Goal: Task Accomplishment & Management: Use online tool/utility

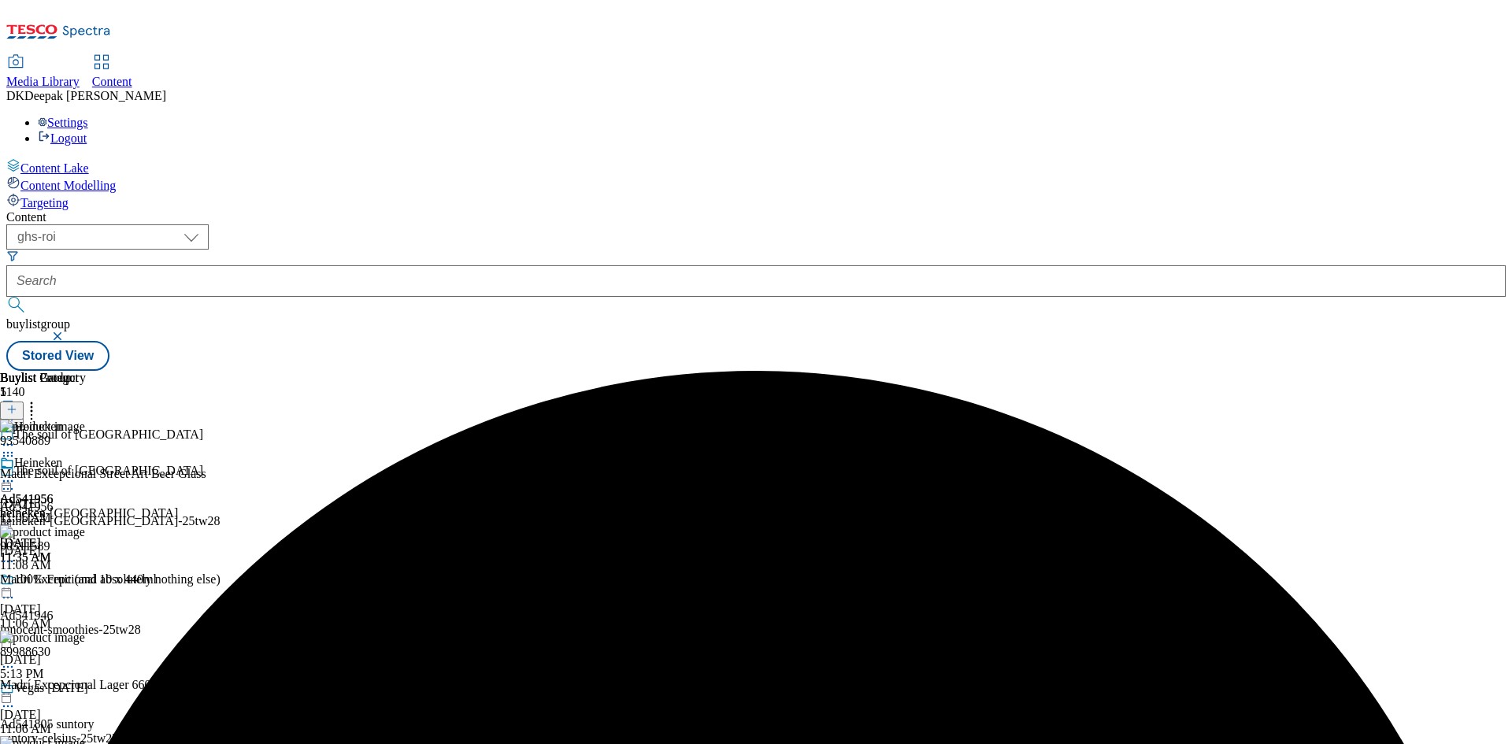
select select "ghs-[GEOGRAPHIC_DATA]"
click at [205, 224] on select "ghs-roi ghs-[GEOGRAPHIC_DATA]" at bounding box center [107, 236] width 202 height 25
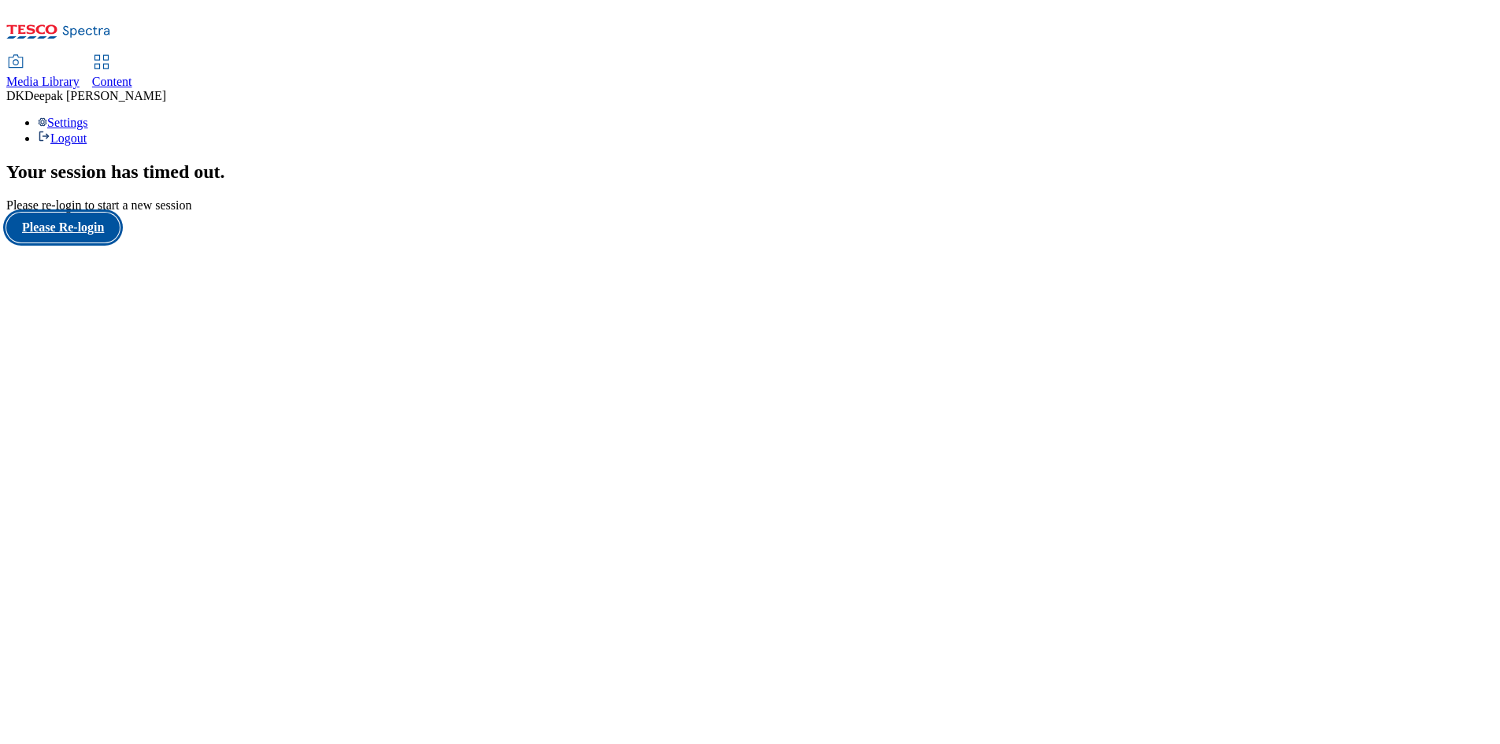
click at [102, 243] on button "Please Re-login" at bounding box center [62, 228] width 113 height 30
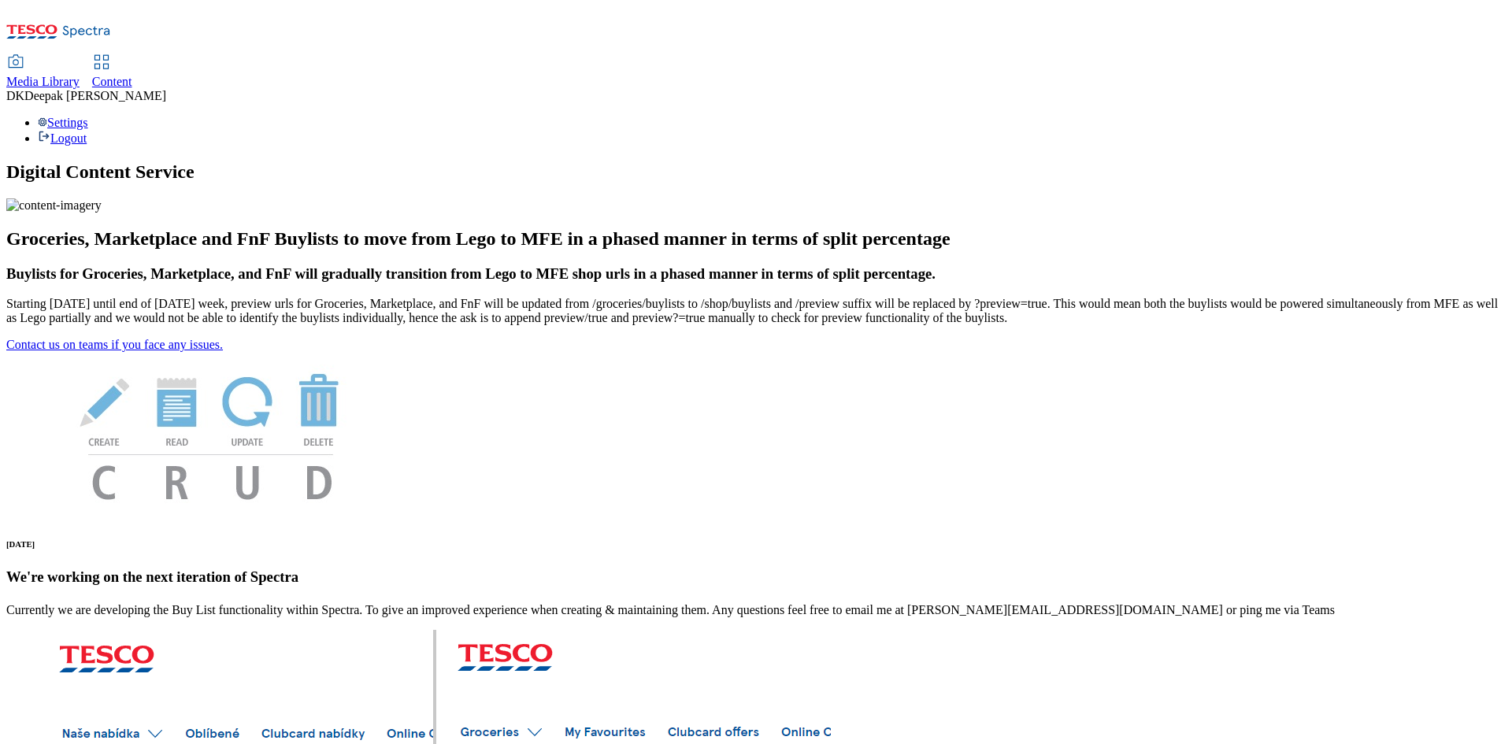
click at [132, 75] on span "Content" at bounding box center [112, 81] width 40 height 13
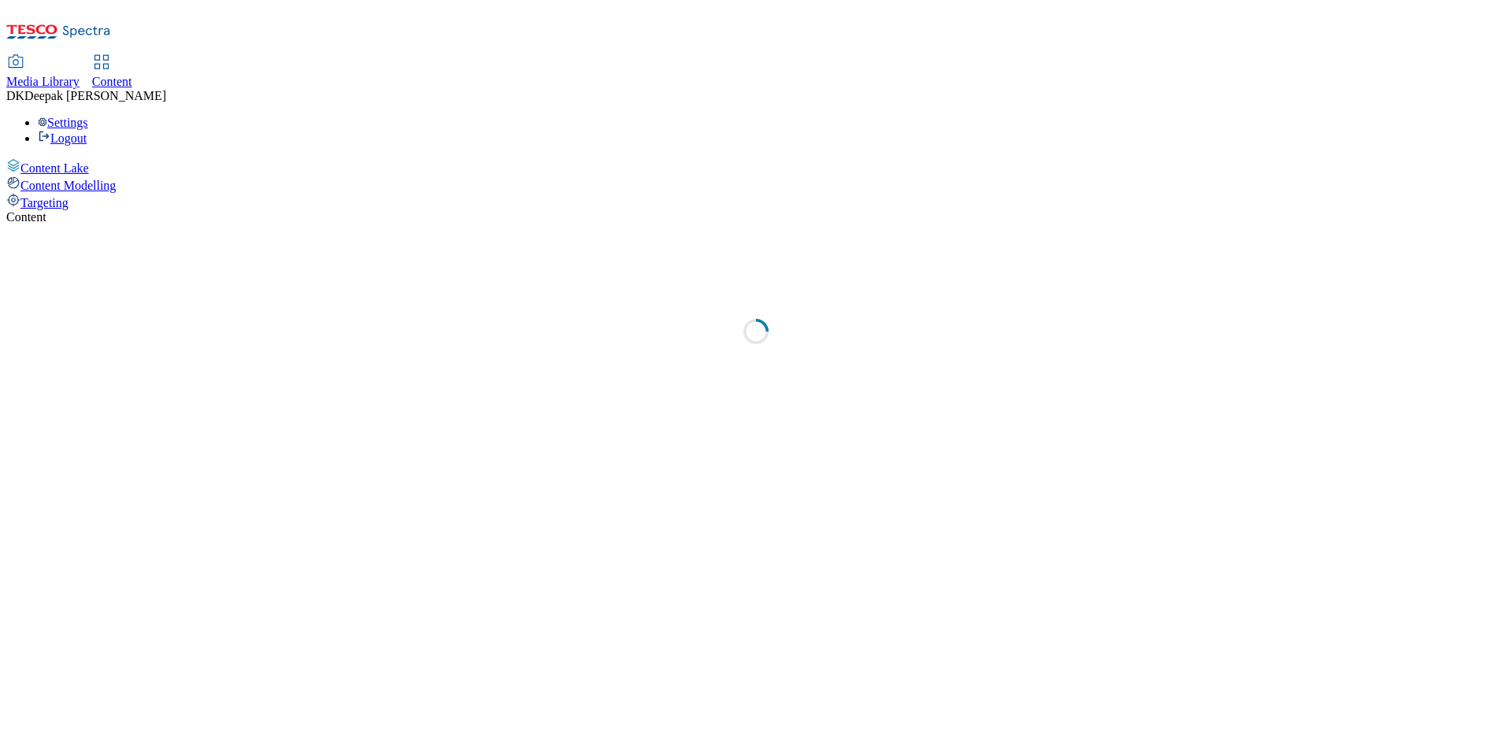
select select "ghs-[GEOGRAPHIC_DATA]"
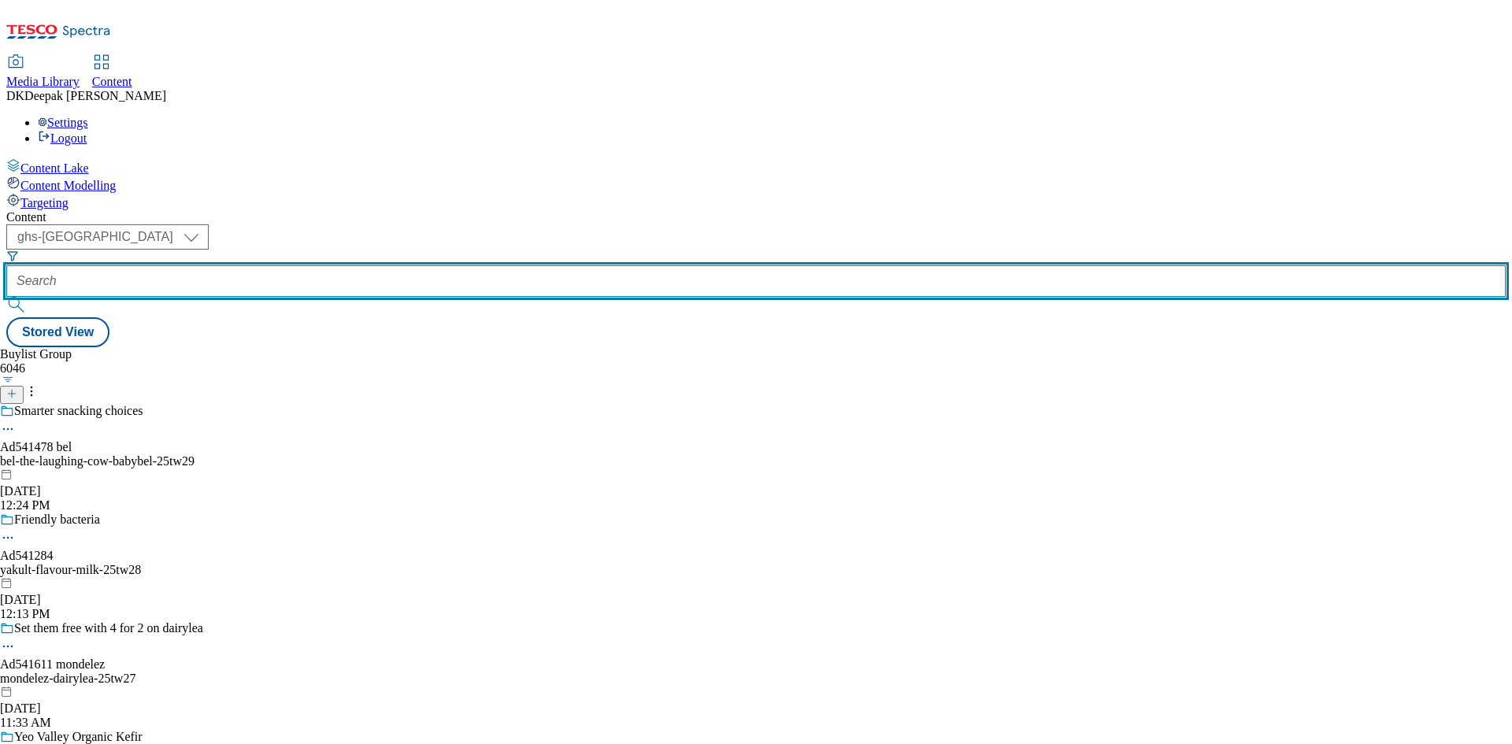
click at [376, 265] on input "text" at bounding box center [755, 281] width 1499 height 32
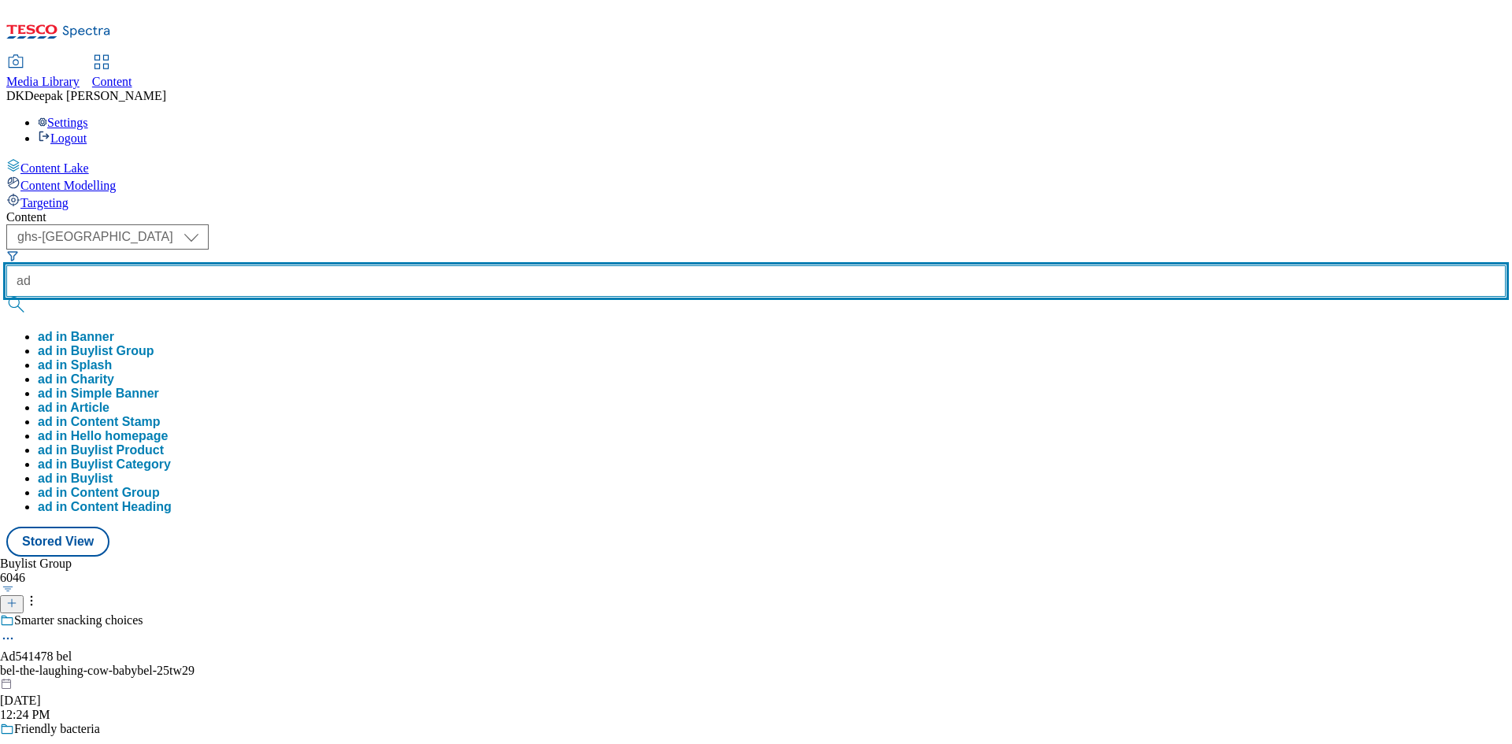
paste input "541284"
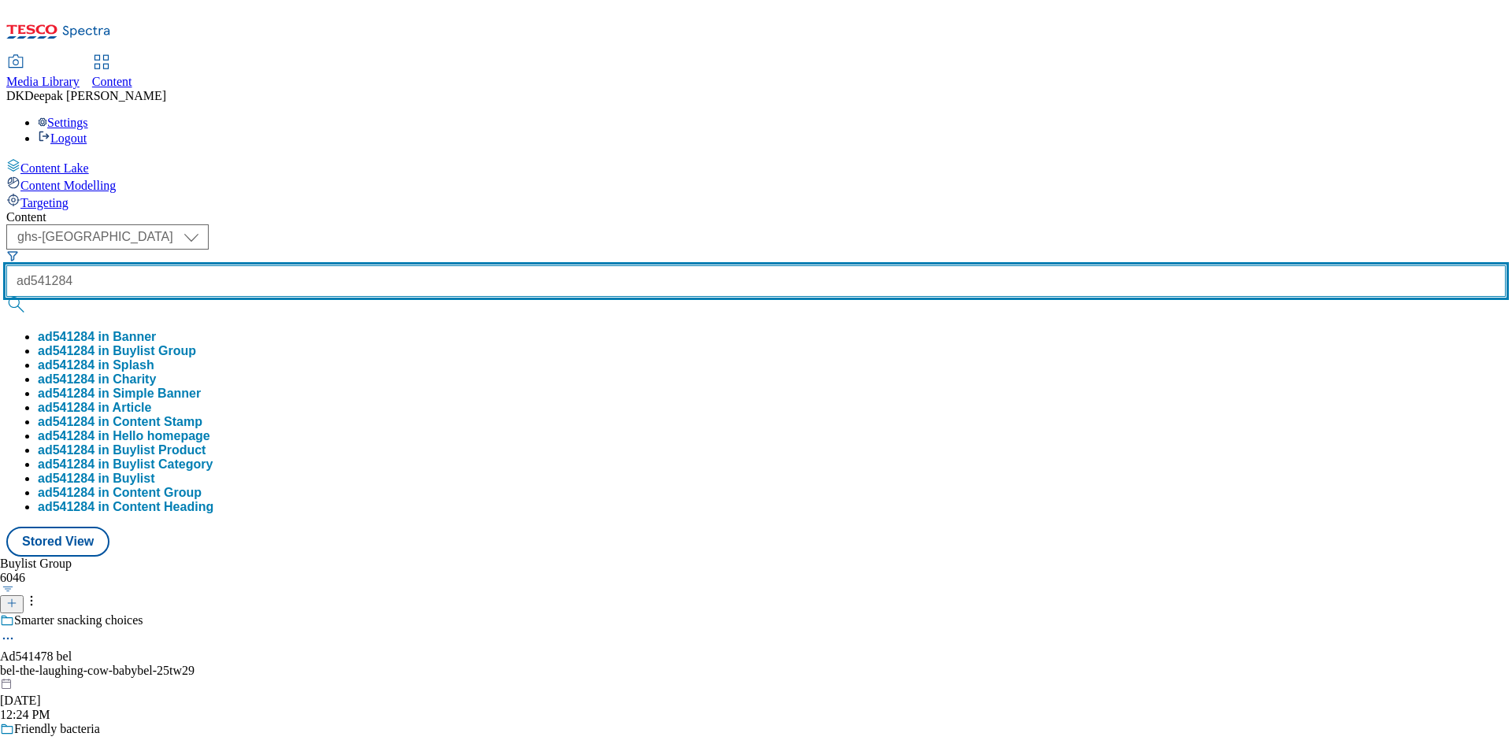
type input "ad541284"
click at [6, 297] on button "submit" at bounding box center [17, 305] width 22 height 16
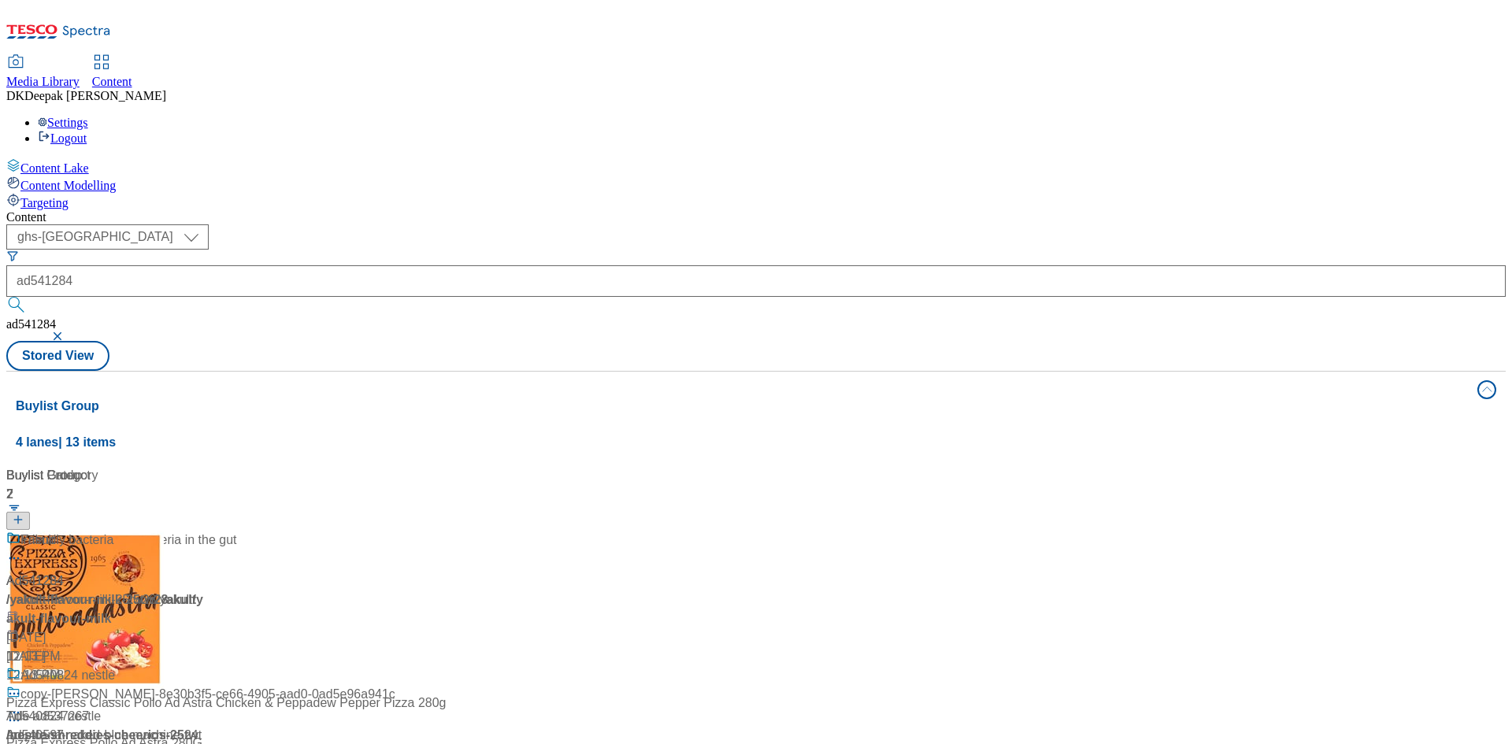
click at [237, 531] on div "Yakult increases the bacteria in the gut Ad541284 / yakult-flavour-milk-25tw28 …" at bounding box center [121, 598] width 231 height 135
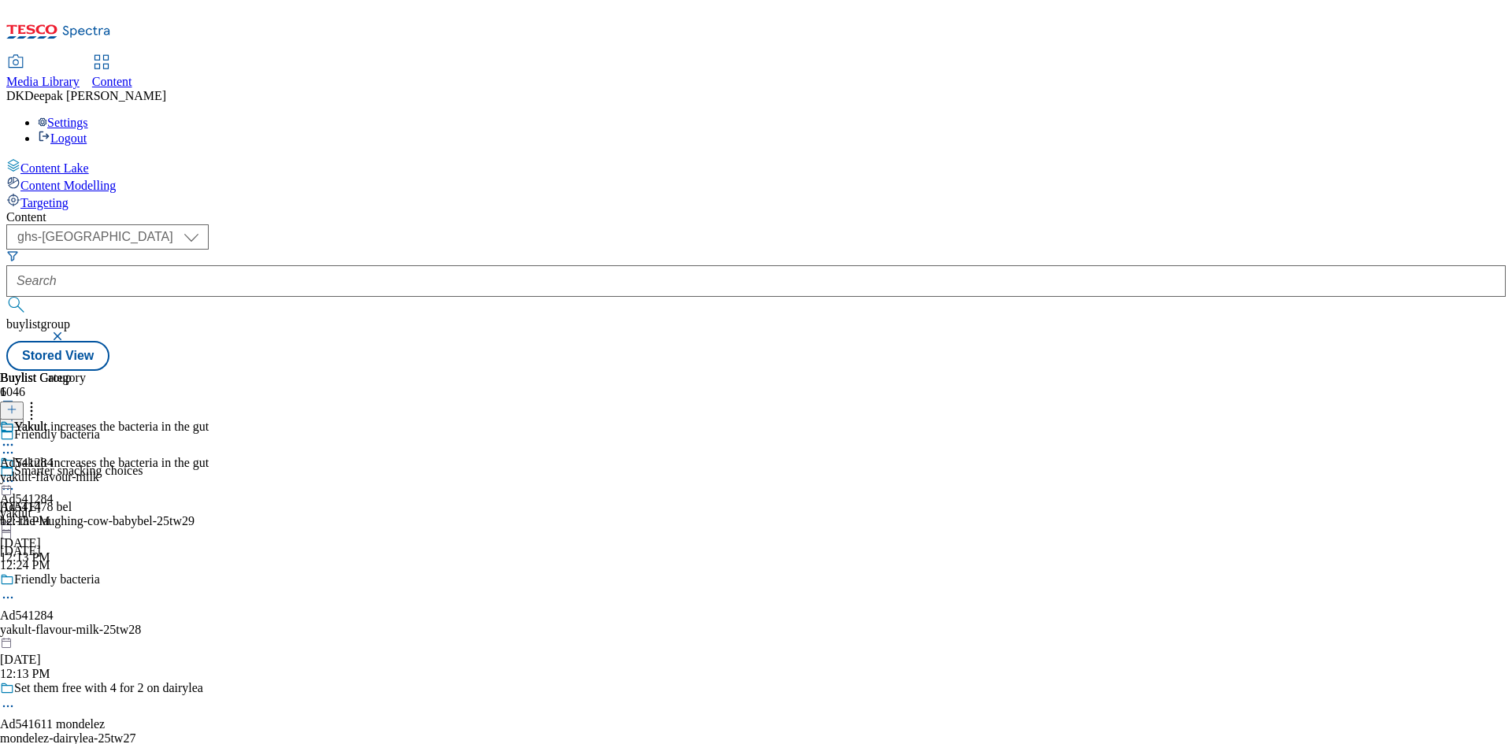
click at [16, 590] on icon at bounding box center [8, 598] width 16 height 16
click at [73, 621] on button "Edit" at bounding box center [53, 630] width 42 height 18
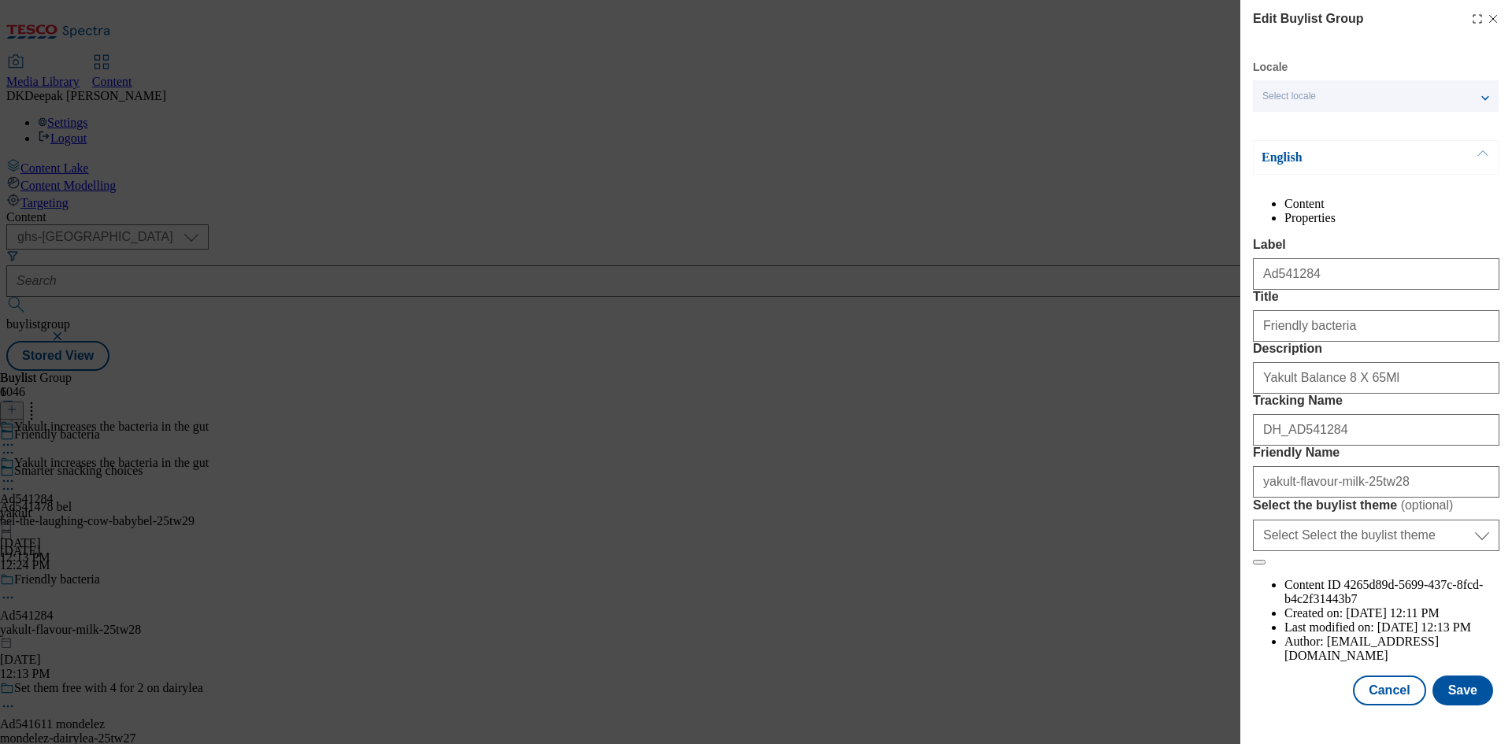
scroll to position [61, 0]
click at [1369, 695] on button "Cancel" at bounding box center [1389, 691] width 72 height 30
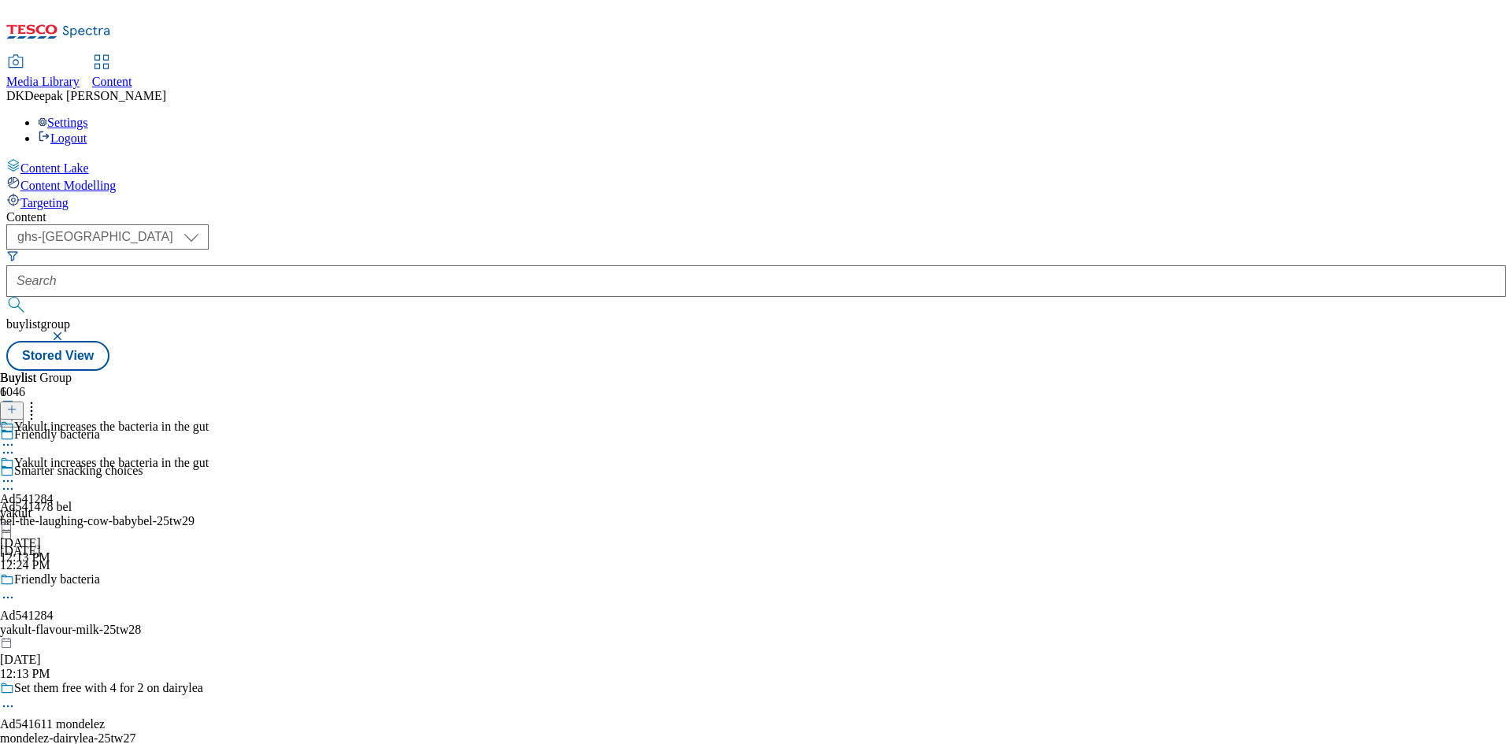
click at [209, 506] on div "yakult" at bounding box center [104, 513] width 209 height 14
click at [16, 473] on icon at bounding box center [8, 481] width 16 height 16
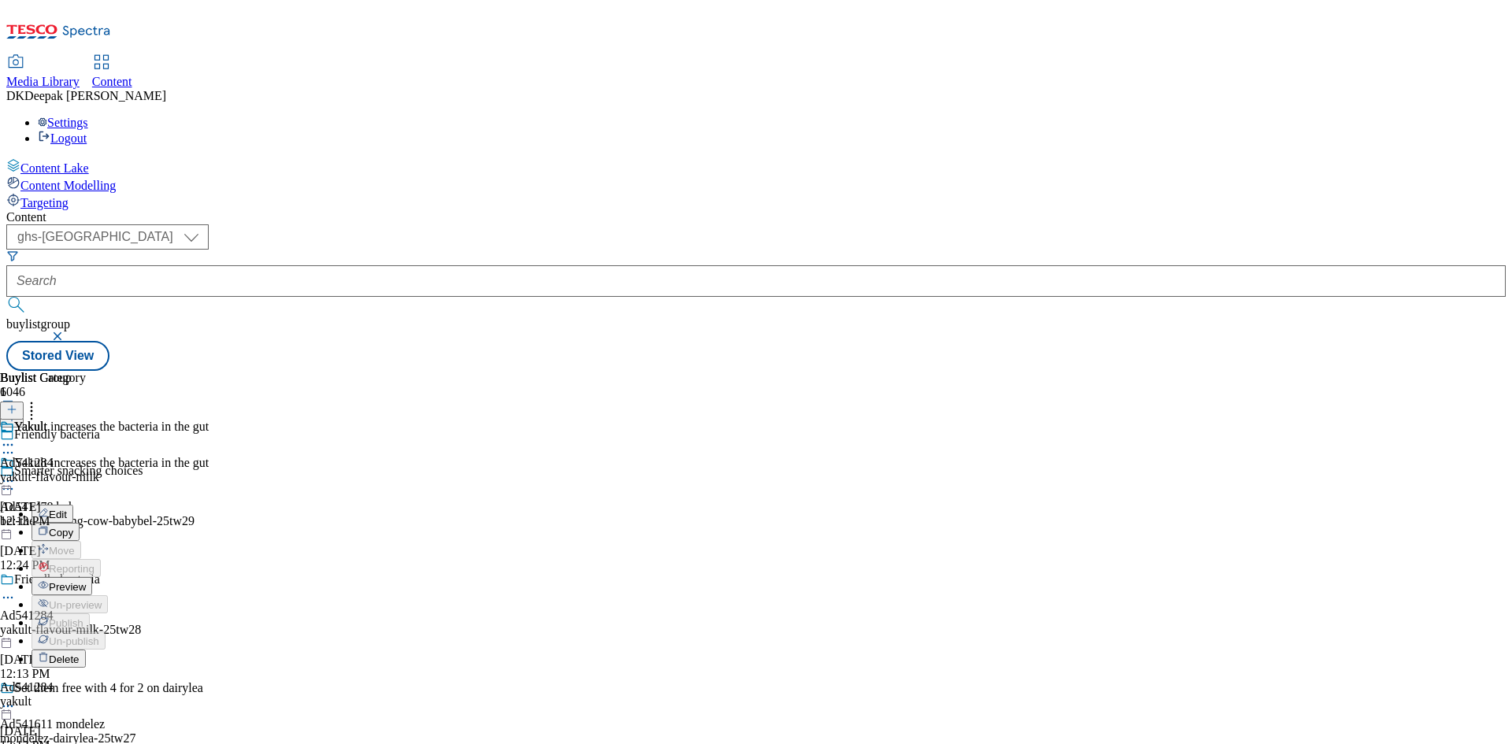
click at [73, 505] on button "Edit" at bounding box center [53, 514] width 42 height 18
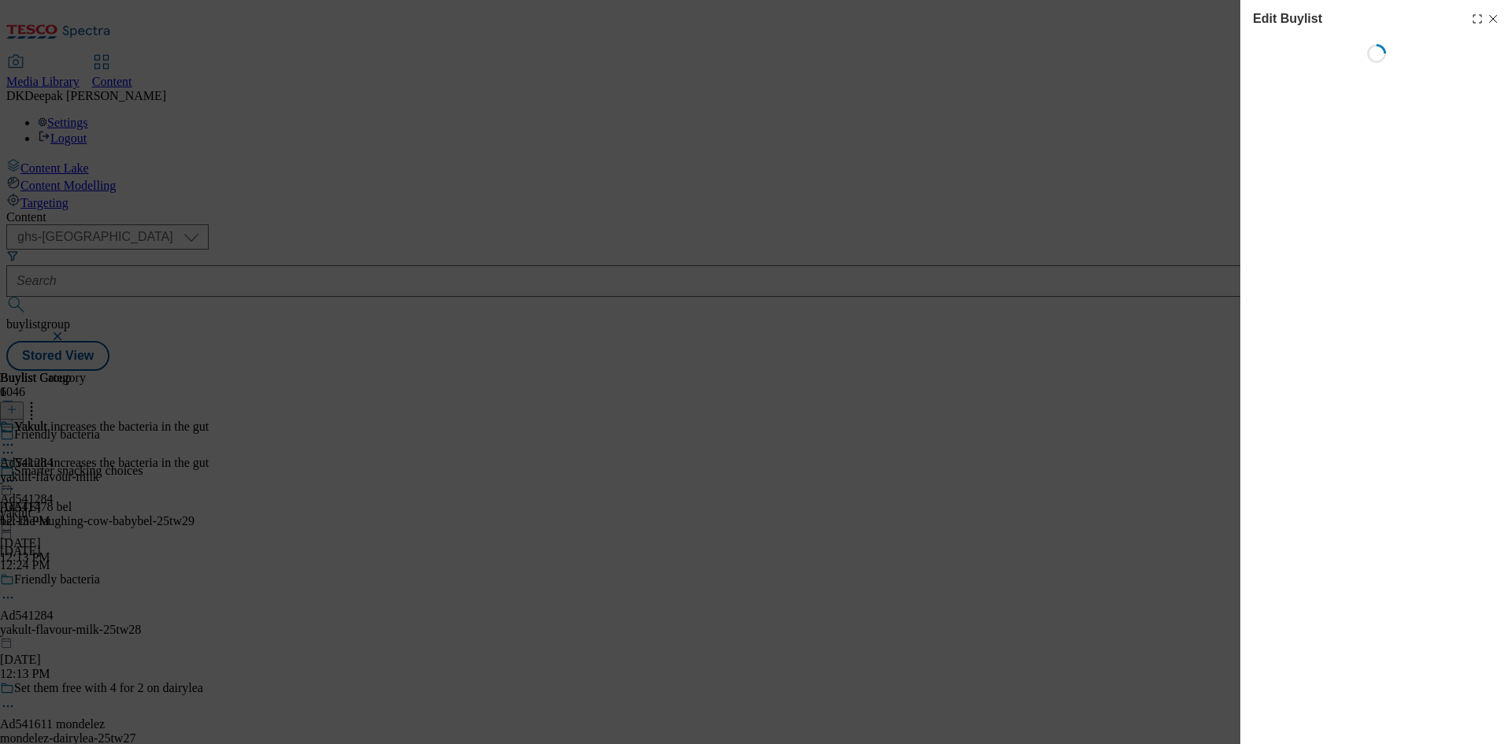
select select "tactical"
select select "supplier funded short term 1-3 weeks"
select select "dunnhumby"
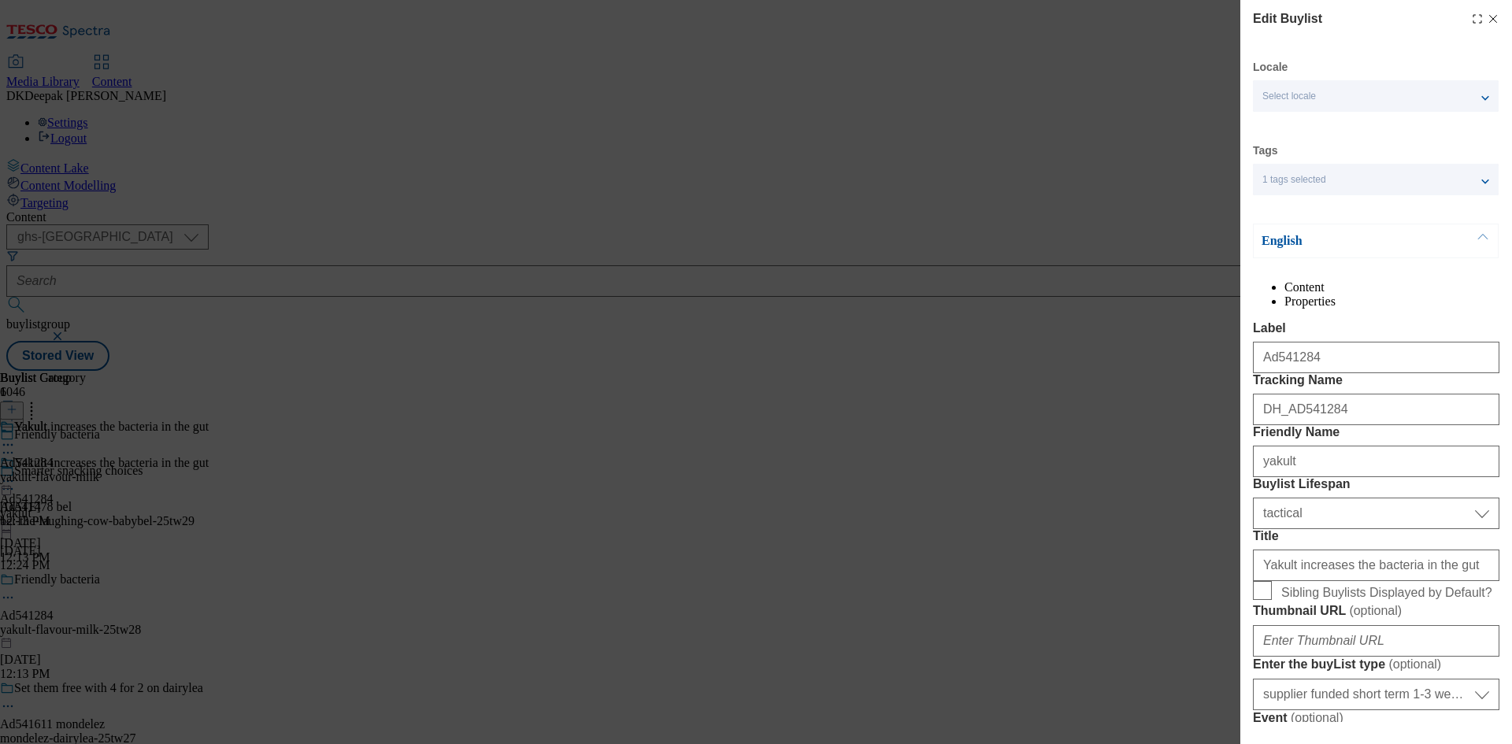
select select "Banner"
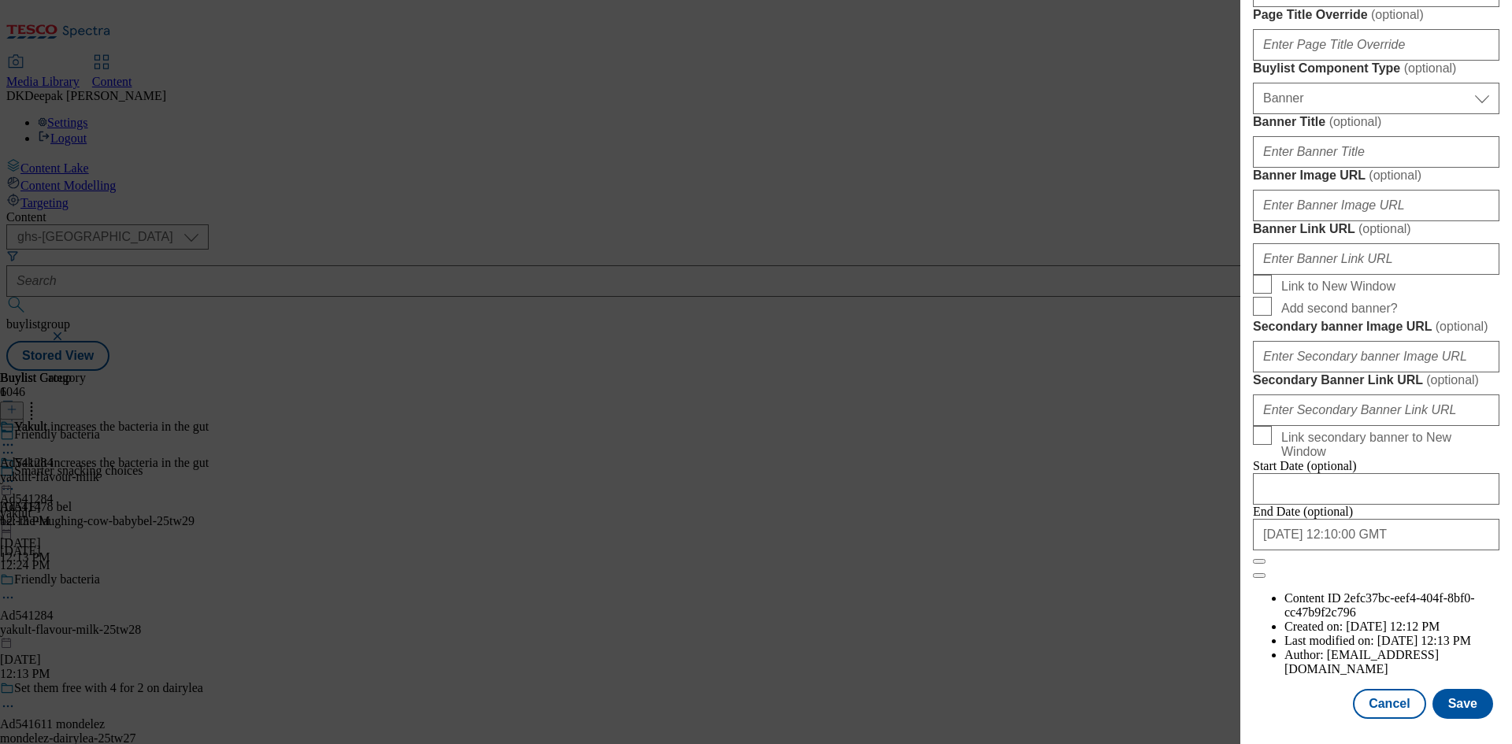
scroll to position [1630, 0]
click at [1382, 699] on button "Cancel" at bounding box center [1389, 704] width 72 height 30
select select "tactical"
select select "supplier funded short term 1-3 weeks"
select select "dunnhumby"
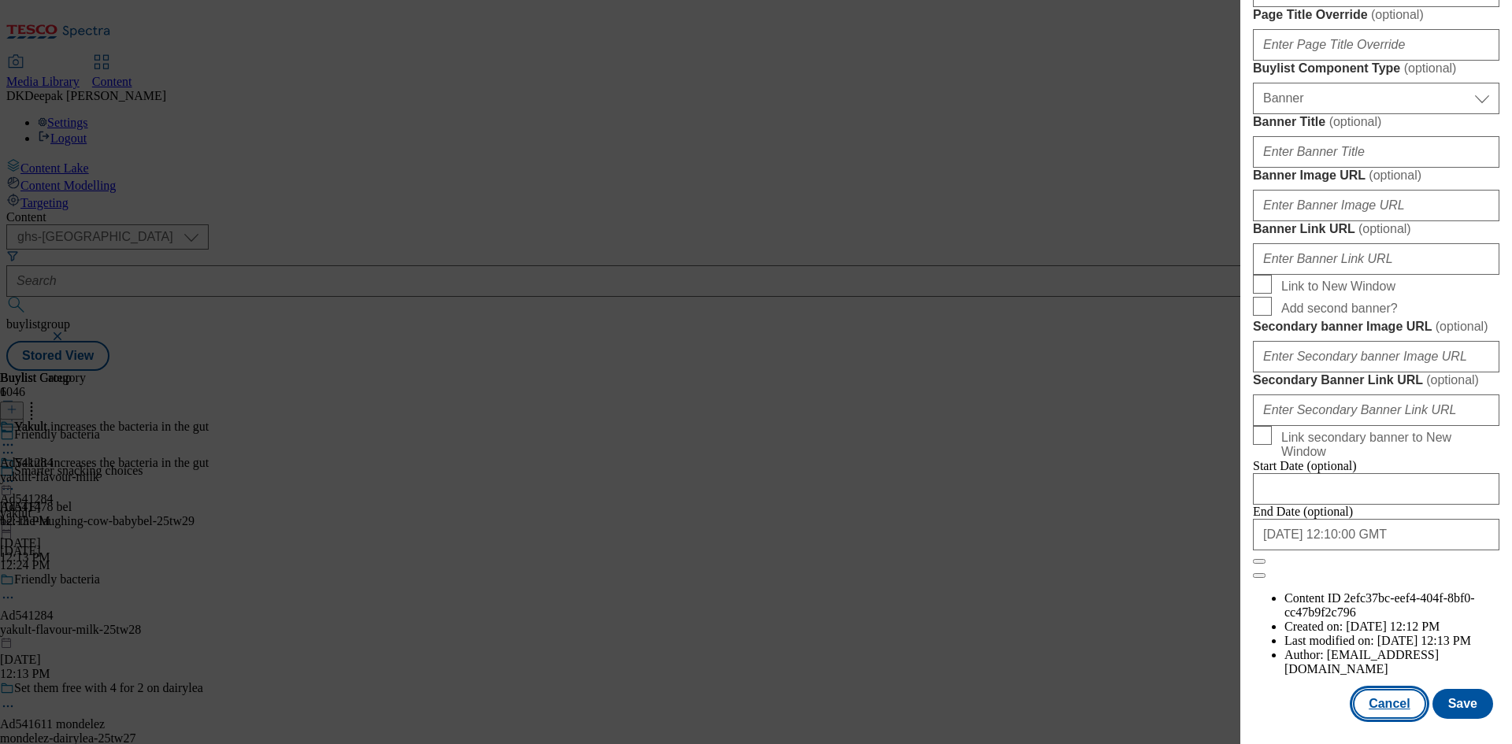
select select "Banner"
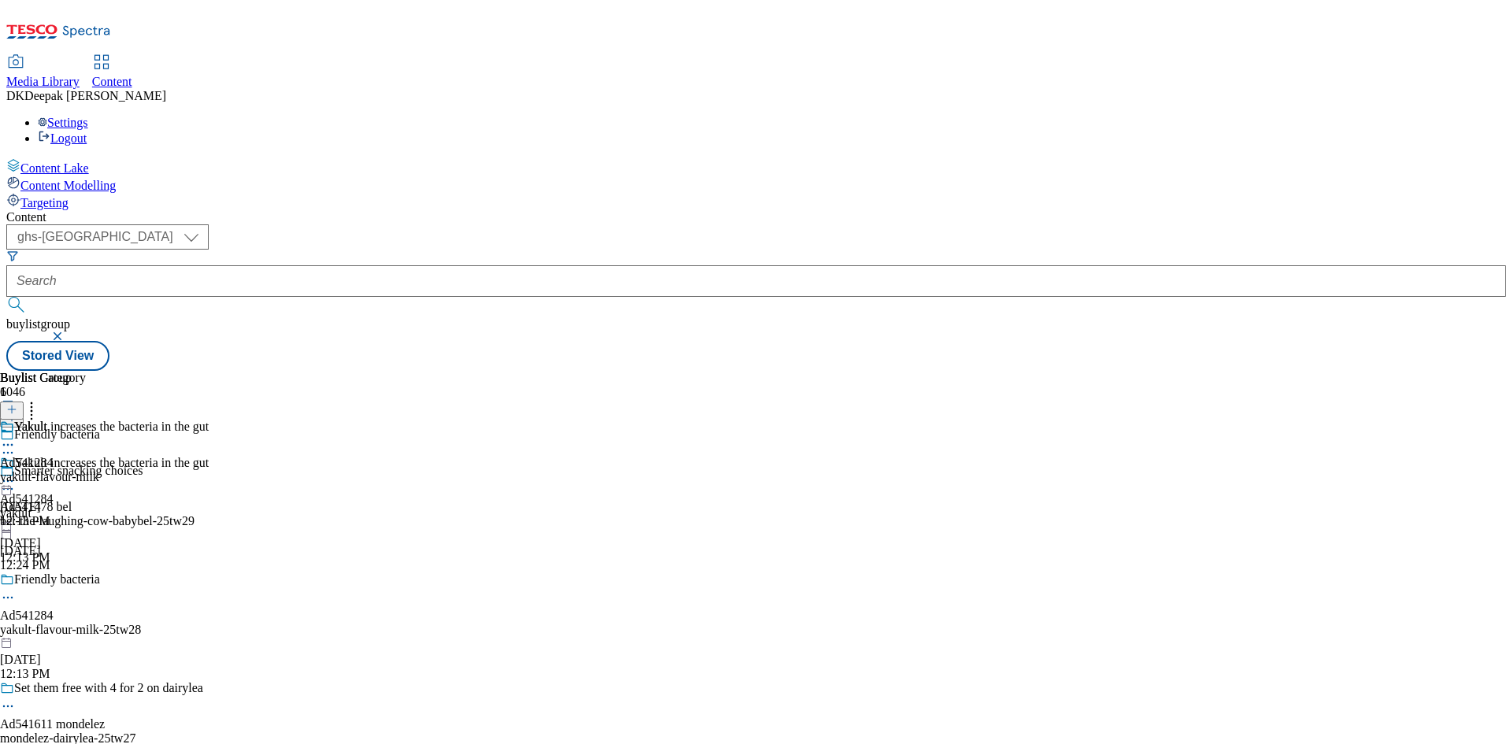
scroll to position [1277, 0]
click at [99, 470] on div "yakult-flavour-milk" at bounding box center [49, 477] width 99 height 14
click at [16, 473] on icon at bounding box center [8, 481] width 16 height 16
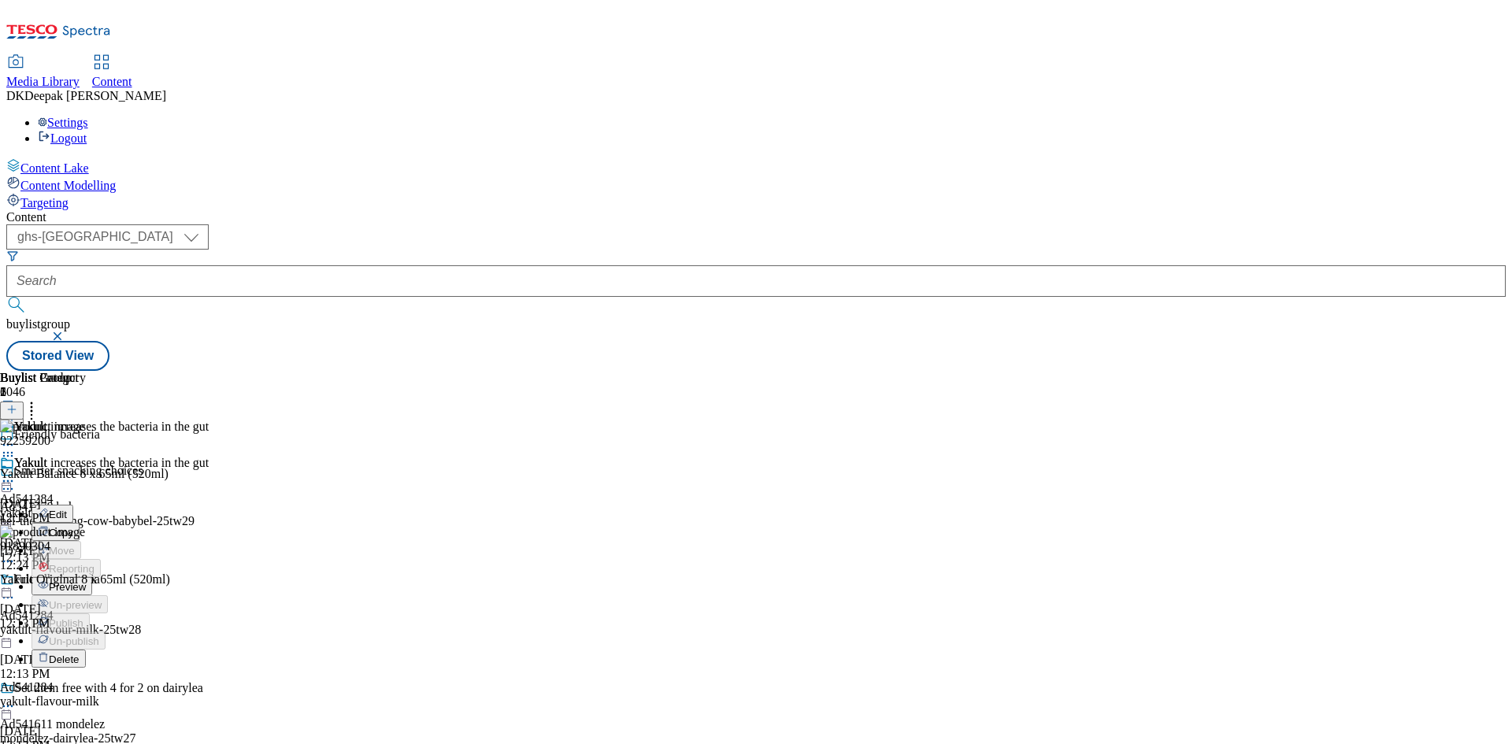
click at [73, 505] on button "Edit" at bounding box center [53, 514] width 42 height 18
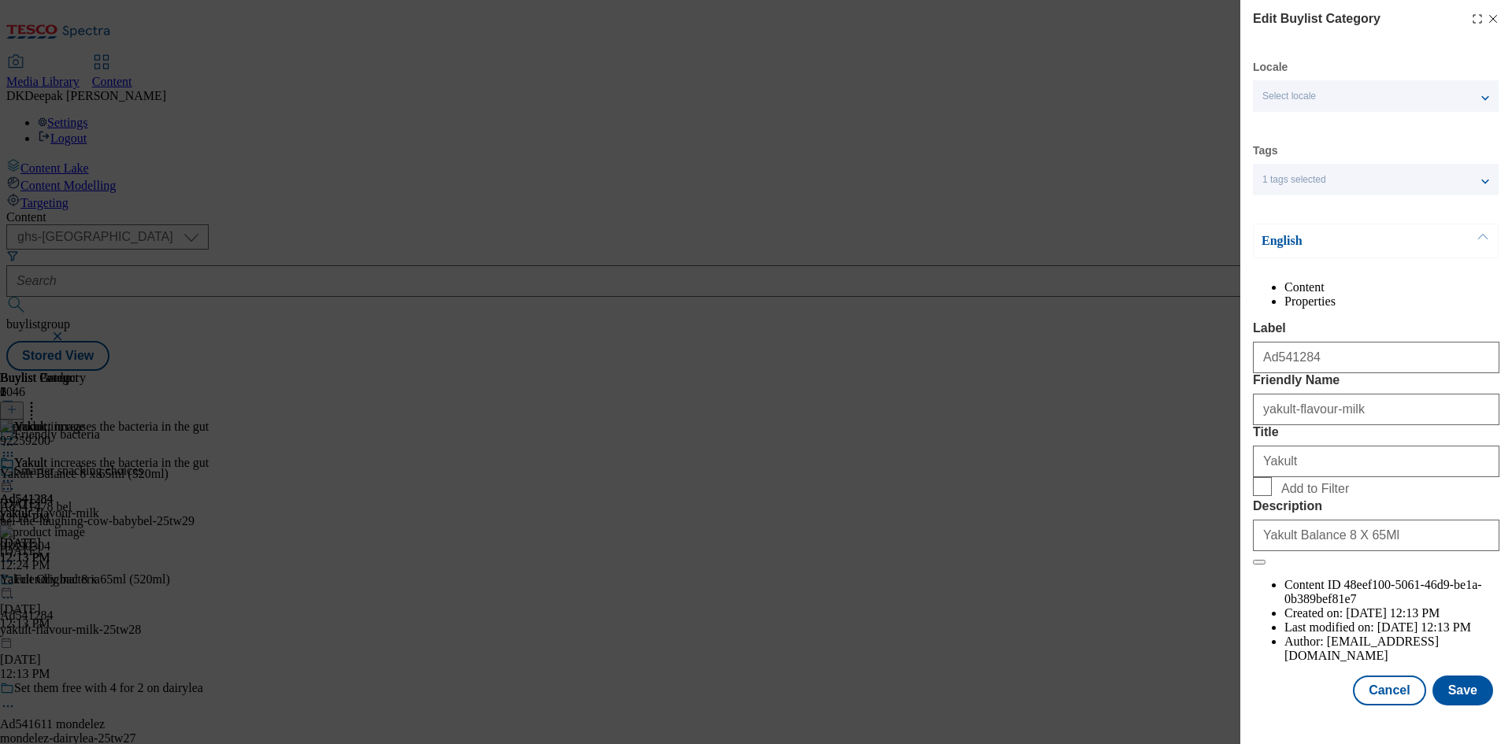
scroll to position [31, 0]
click at [1383, 705] on button "Cancel" at bounding box center [1389, 691] width 72 height 30
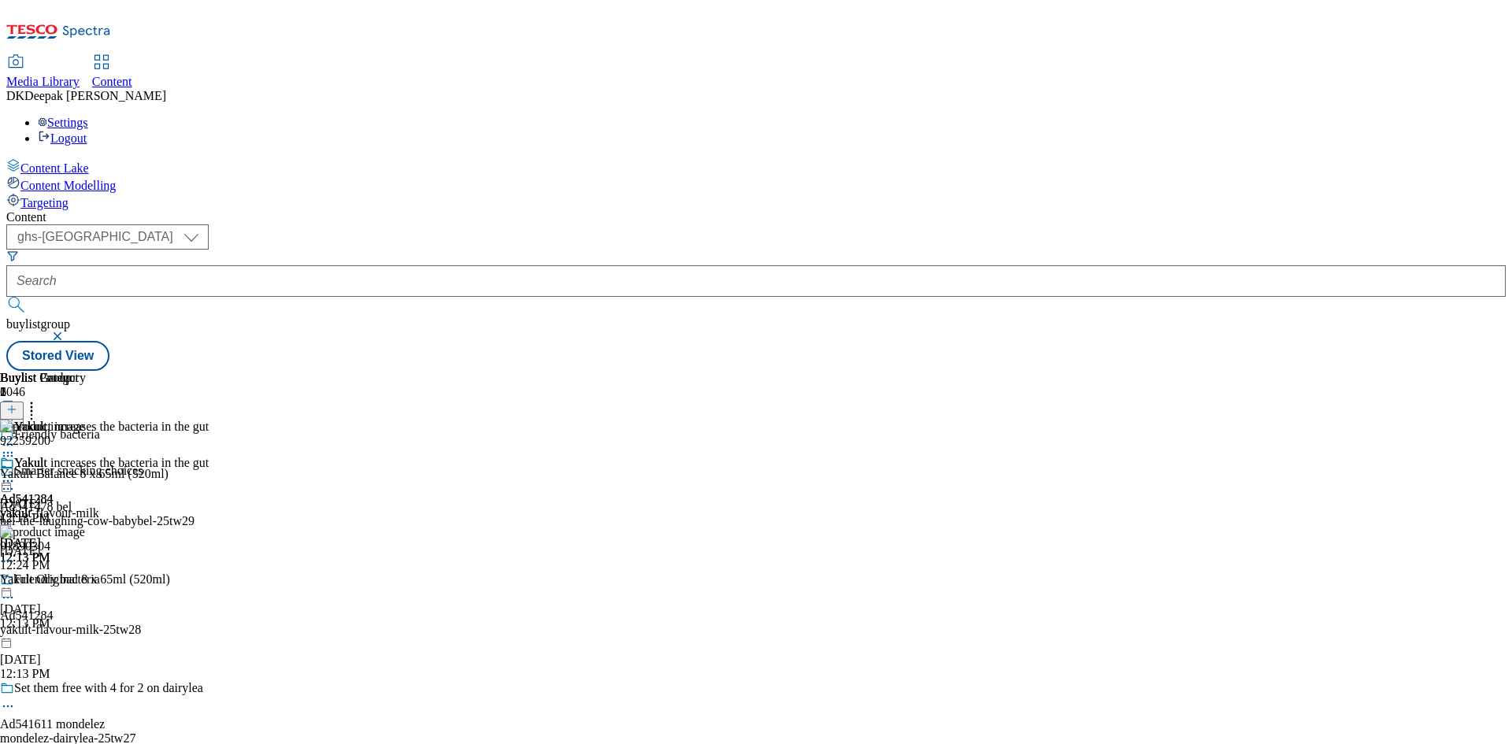
click at [16, 473] on icon at bounding box center [8, 481] width 16 height 16
click at [86, 581] on span "Preview" at bounding box center [67, 587] width 37 height 12
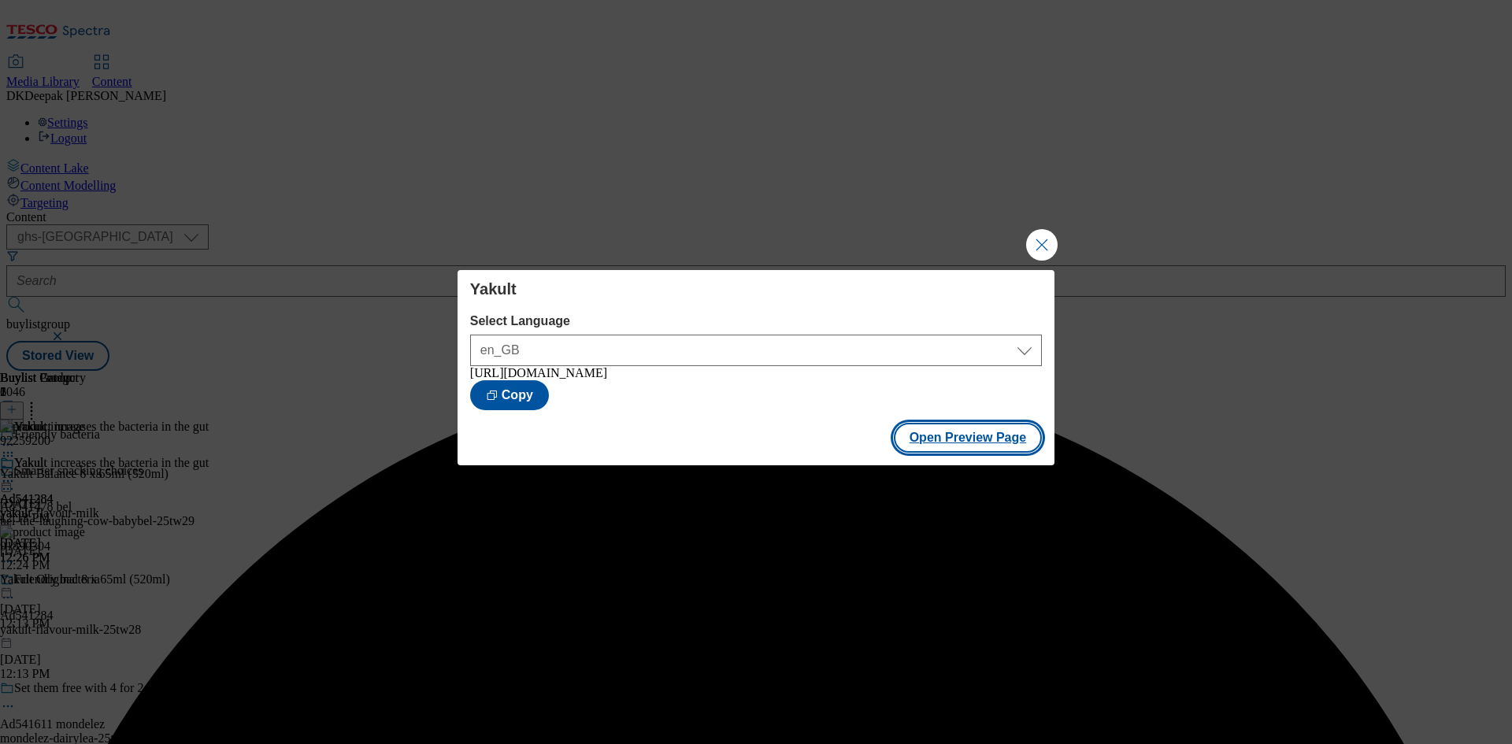
click at [996, 440] on button "Open Preview Page" at bounding box center [968, 438] width 149 height 30
click at [1029, 240] on button "Close Modal" at bounding box center [1042, 245] width 32 height 32
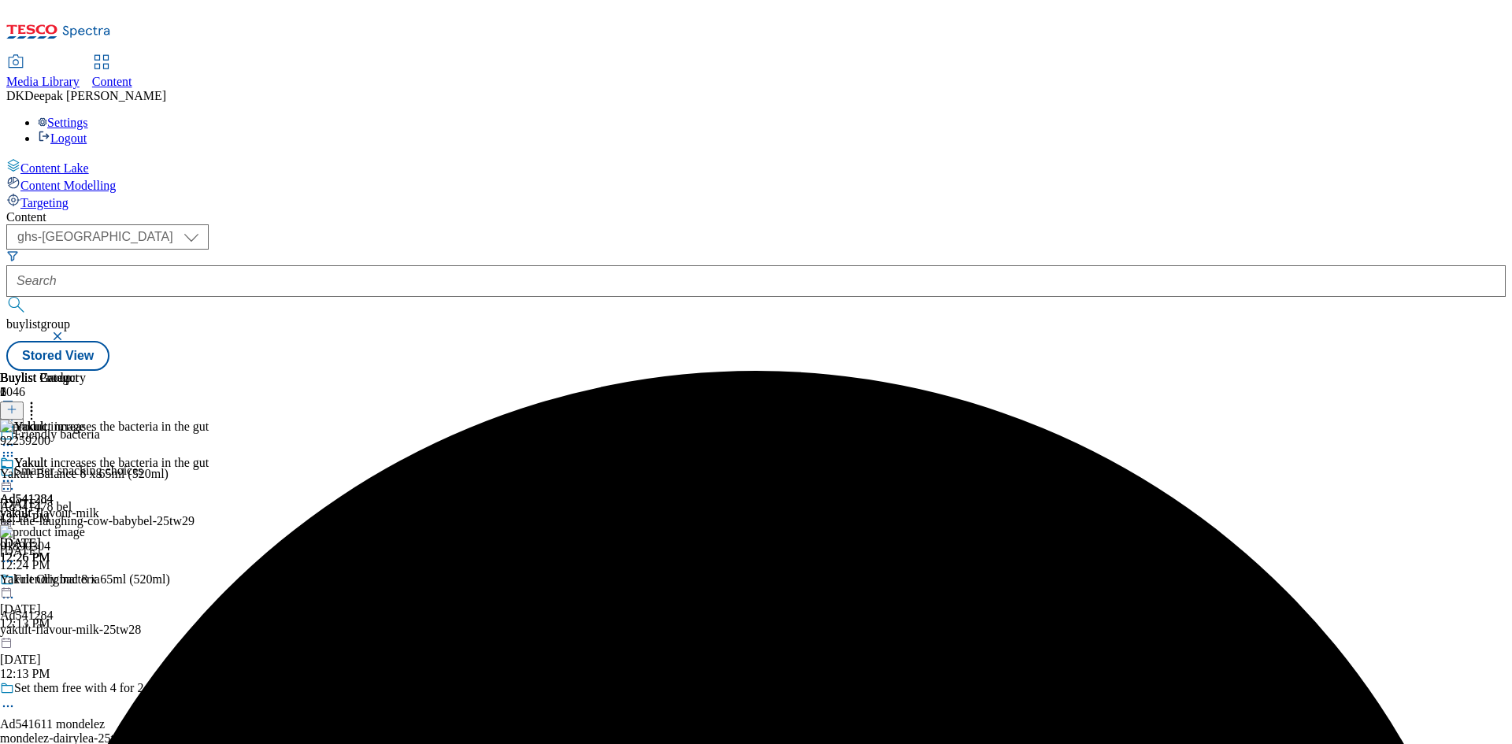
click at [16, 473] on icon at bounding box center [8, 481] width 16 height 16
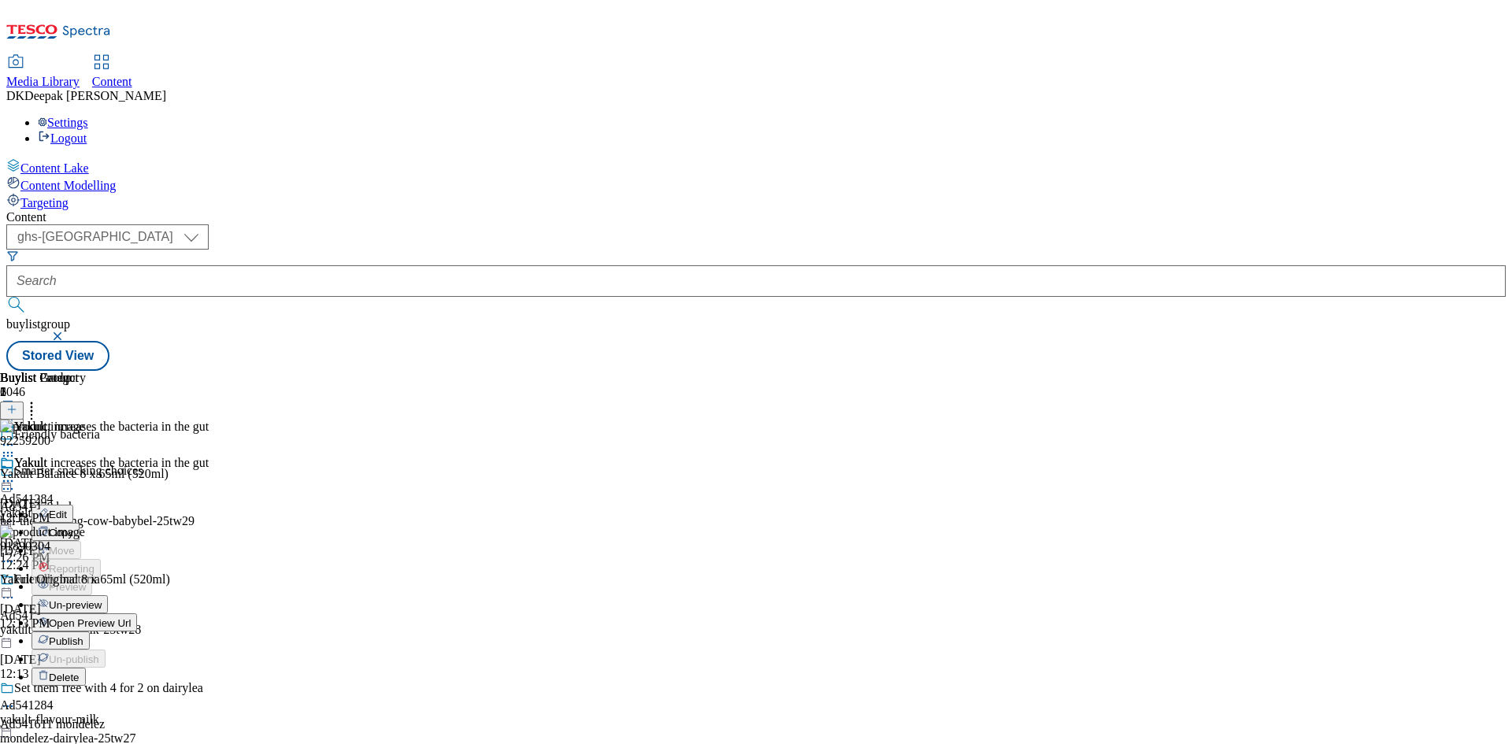
click at [83, 636] on span "Publish" at bounding box center [66, 642] width 35 height 12
